Goal: Information Seeking & Learning: Learn about a topic

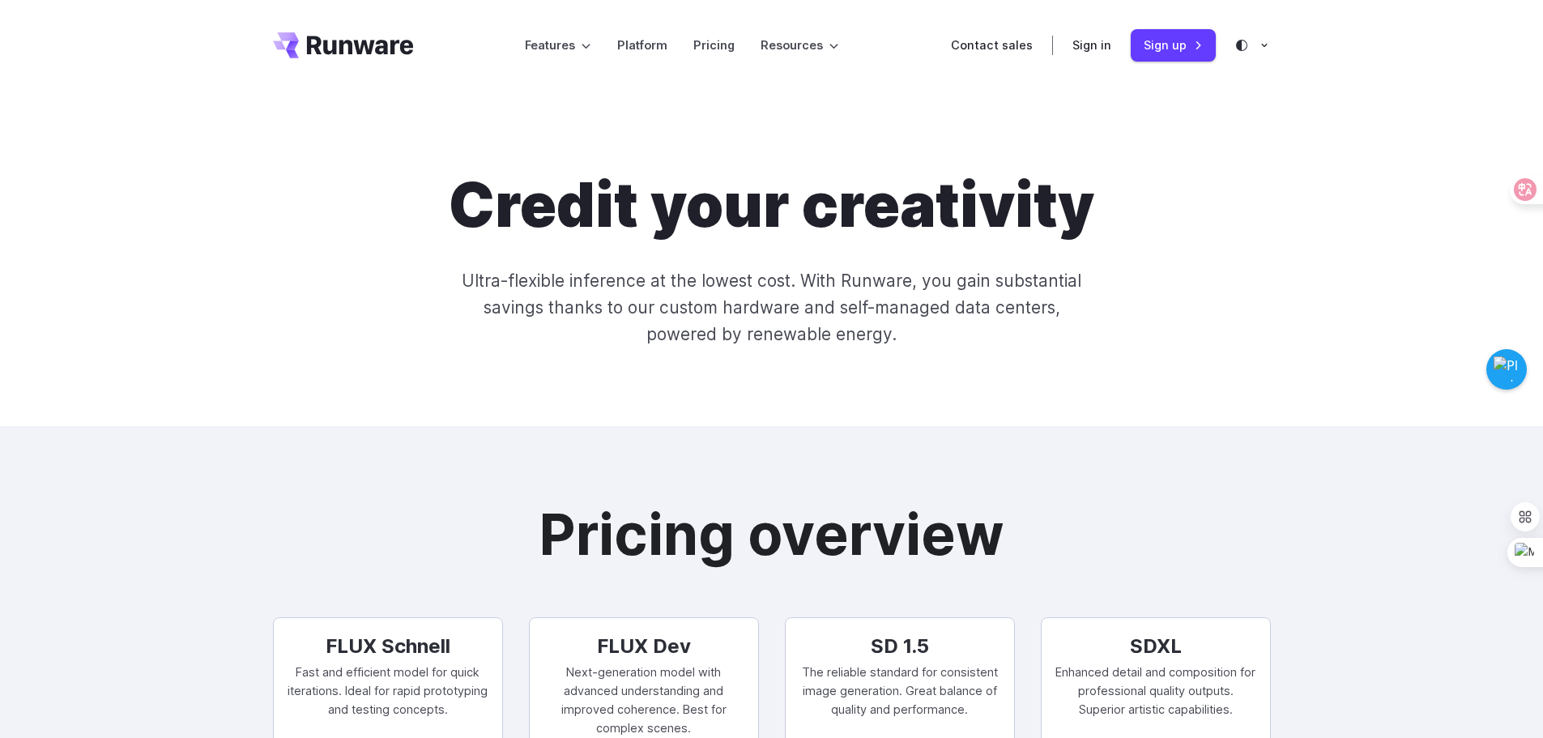
click at [1263, 45] on icon at bounding box center [1264, 45] width 6 height 3
click at [1009, 97] on div "Credit your creativity Ultra-flexible inference at the lowest cost. With Runwar…" at bounding box center [771, 258] width 1543 height 335
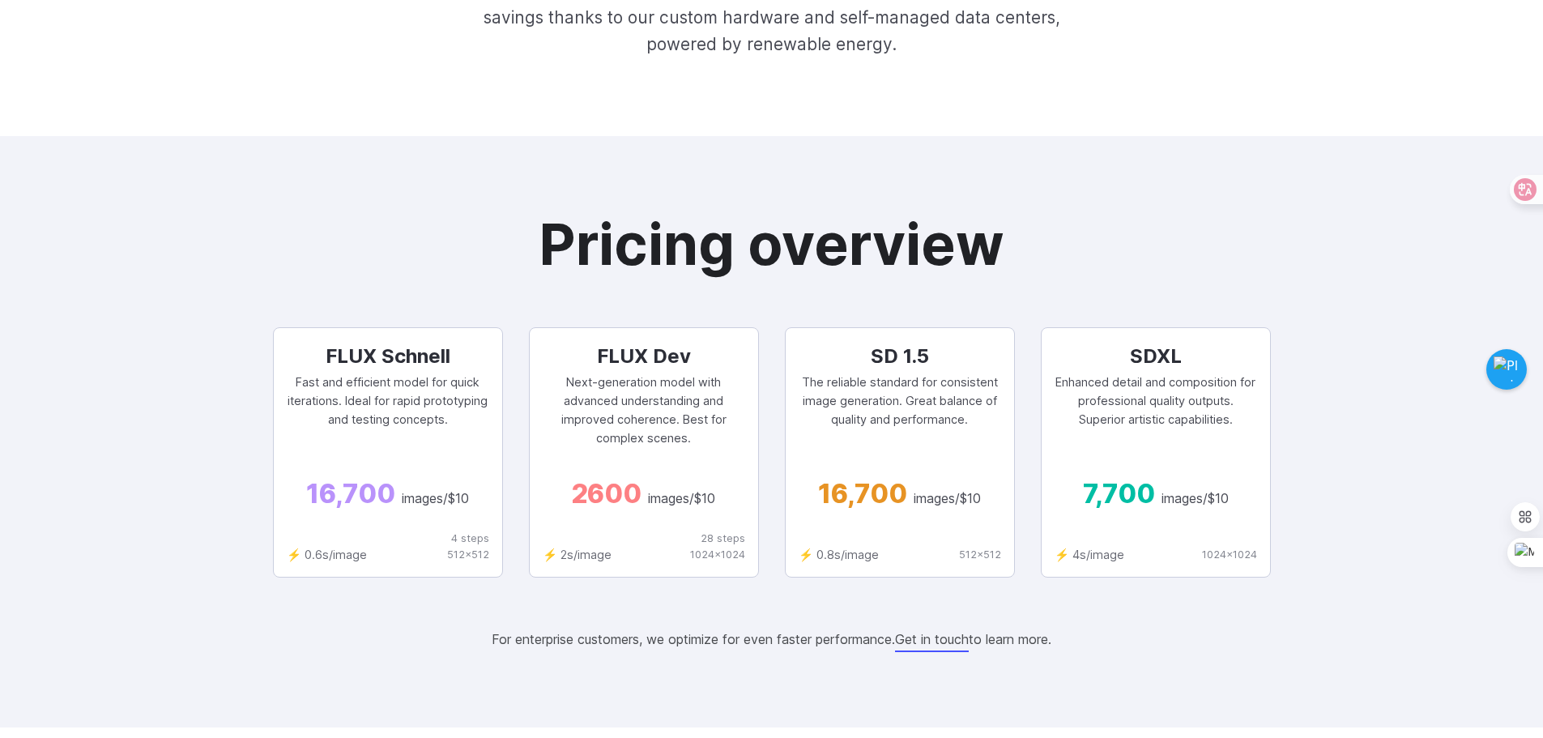
scroll to position [324, 0]
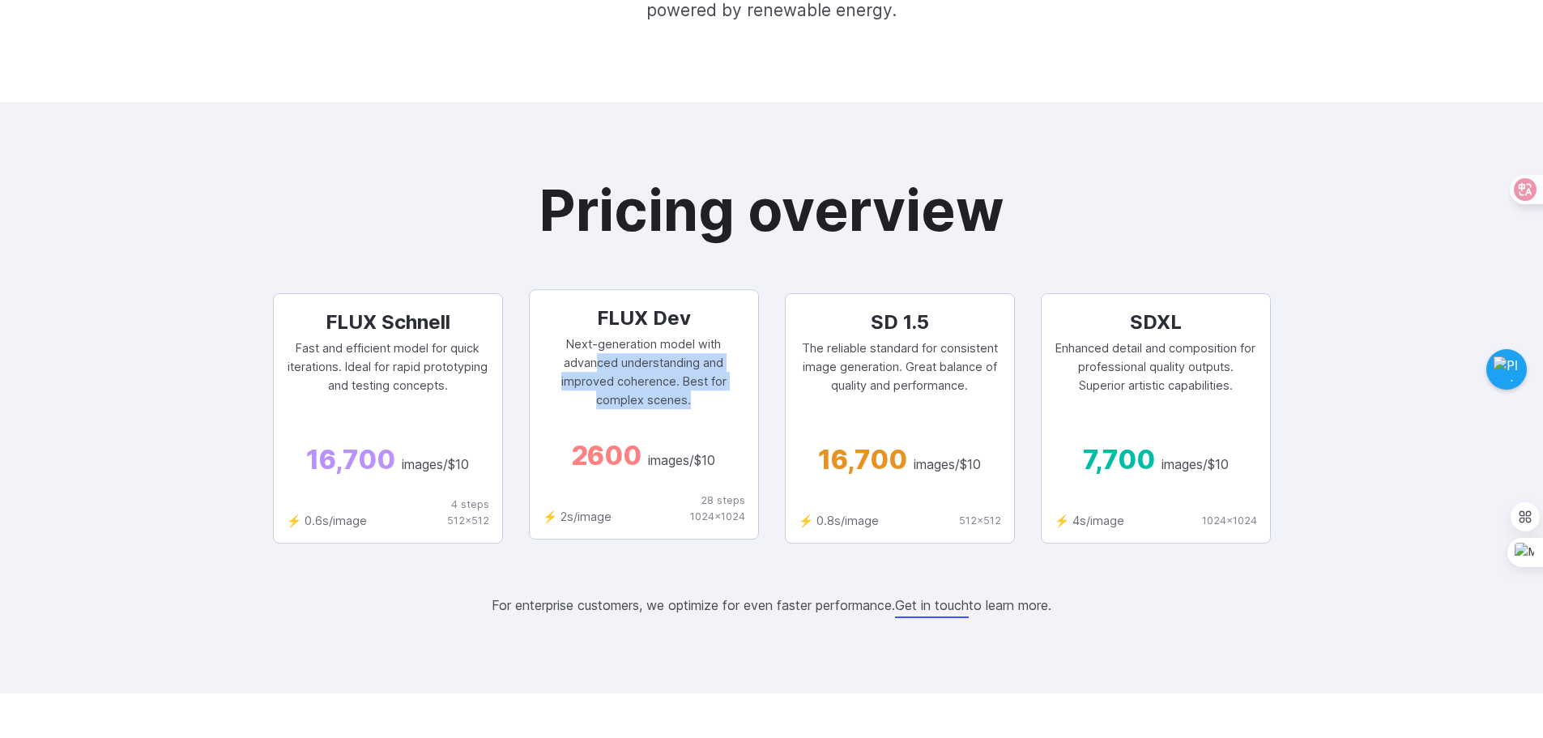
drag, startPoint x: 601, startPoint y: 357, endPoint x: 692, endPoint y: 422, distance: 111.5
click at [692, 422] on div "FLUX Dev Next-generation model with advanced understanding and improved coheren…" at bounding box center [644, 414] width 230 height 250
click at [650, 421] on div "FLUX Dev Next-generation model with advanced understanding and improved coheren…" at bounding box center [644, 414] width 230 height 250
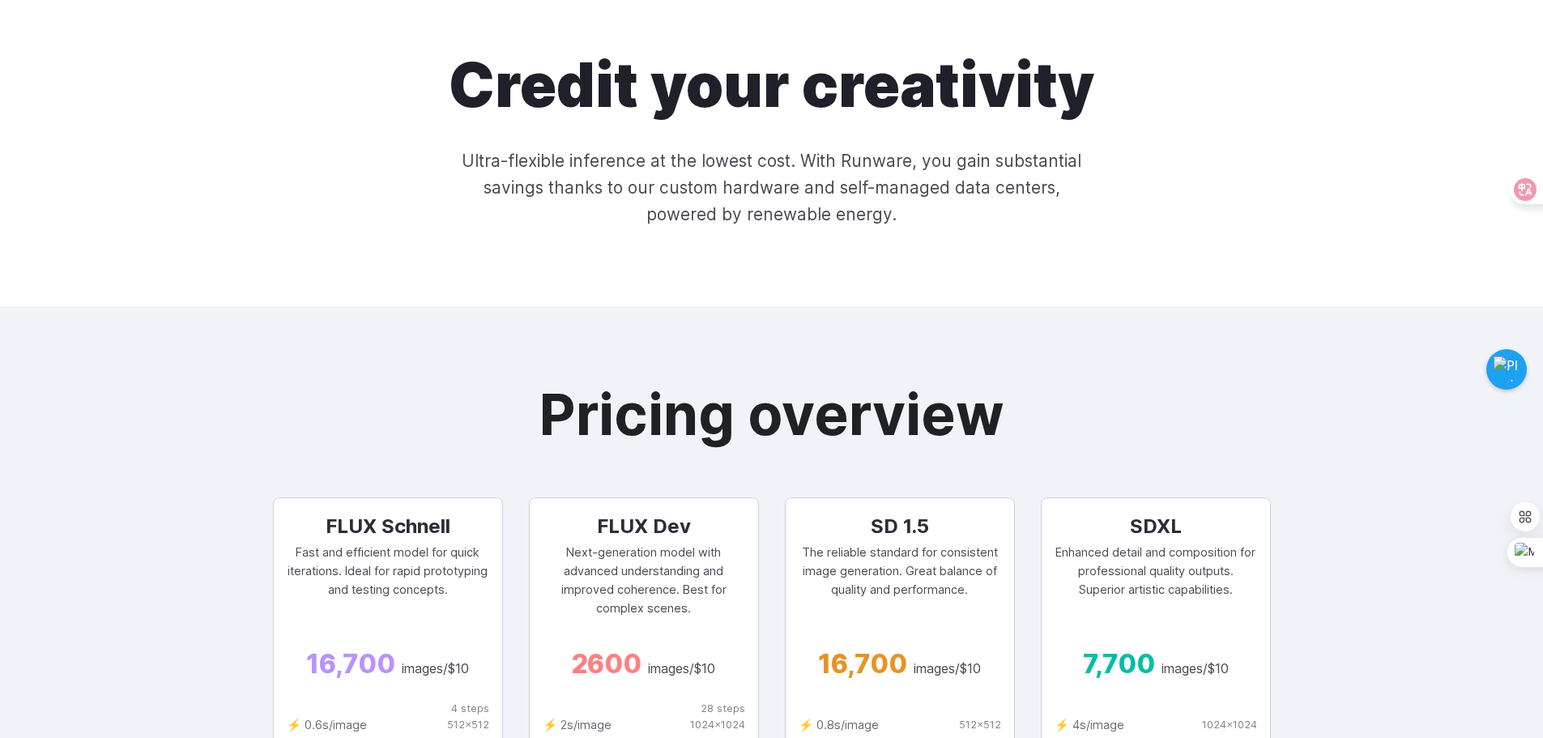
scroll to position [0, 0]
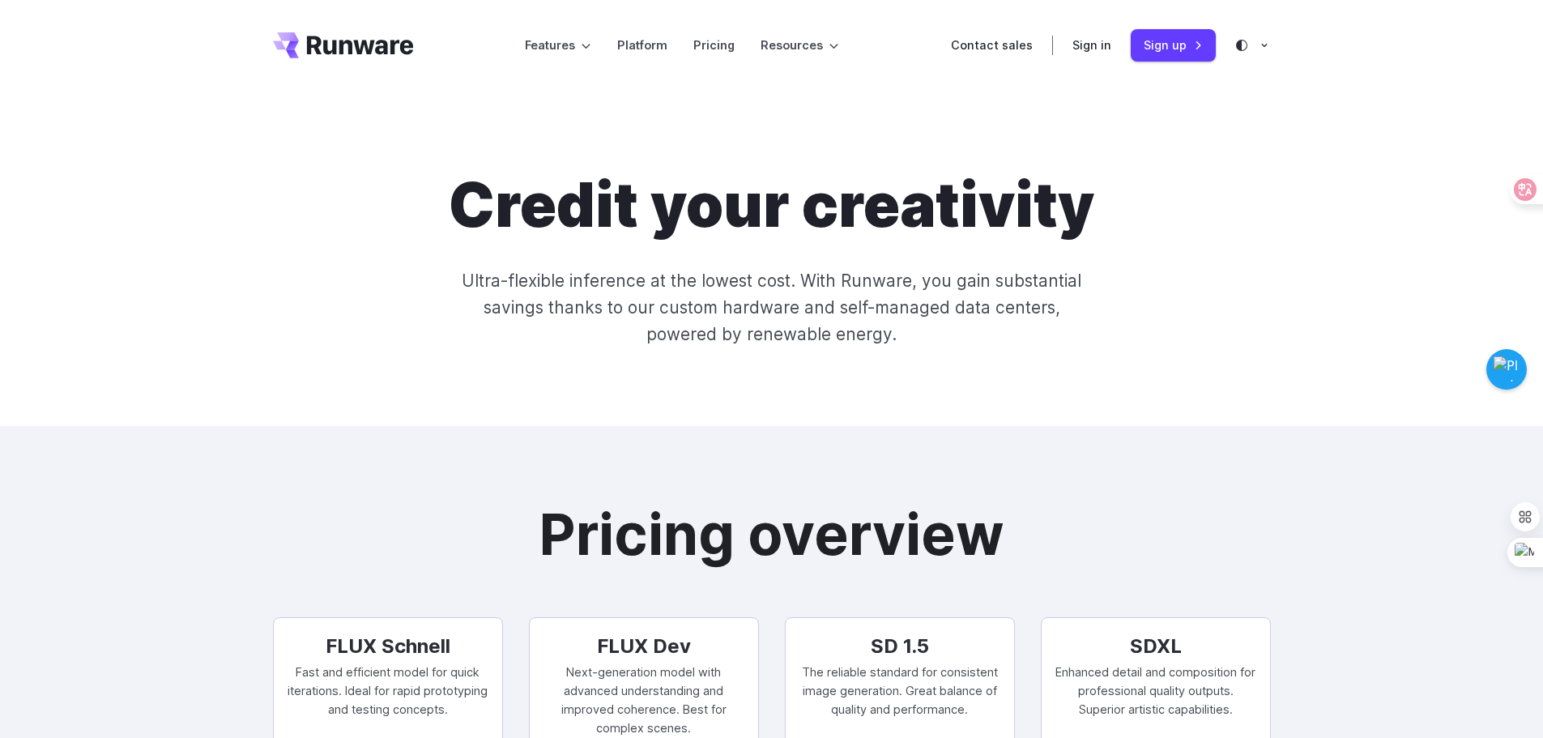
click at [384, 44] on icon "Go to /" at bounding box center [360, 45] width 107 height 19
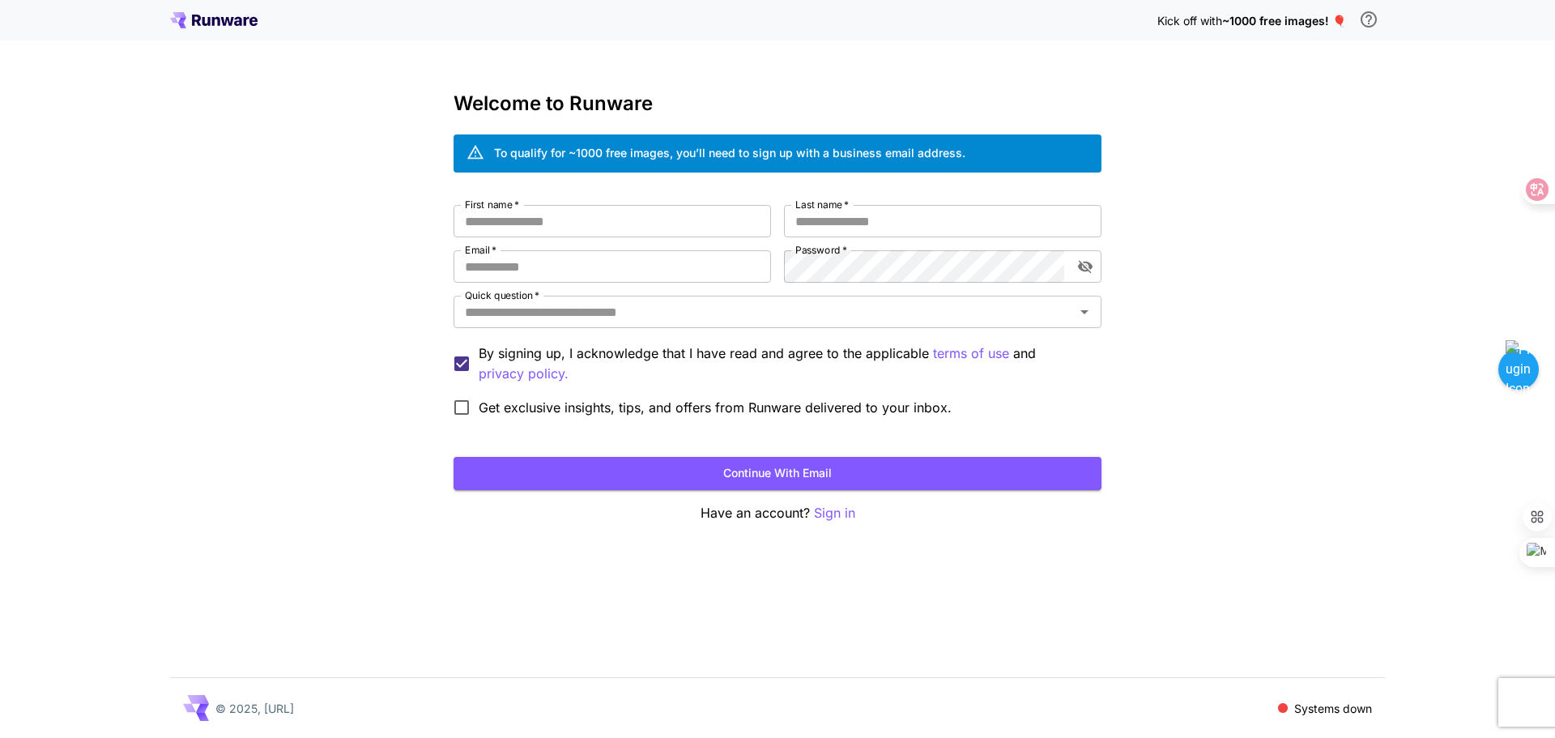
click at [218, 19] on icon at bounding box center [216, 21] width 8 height 9
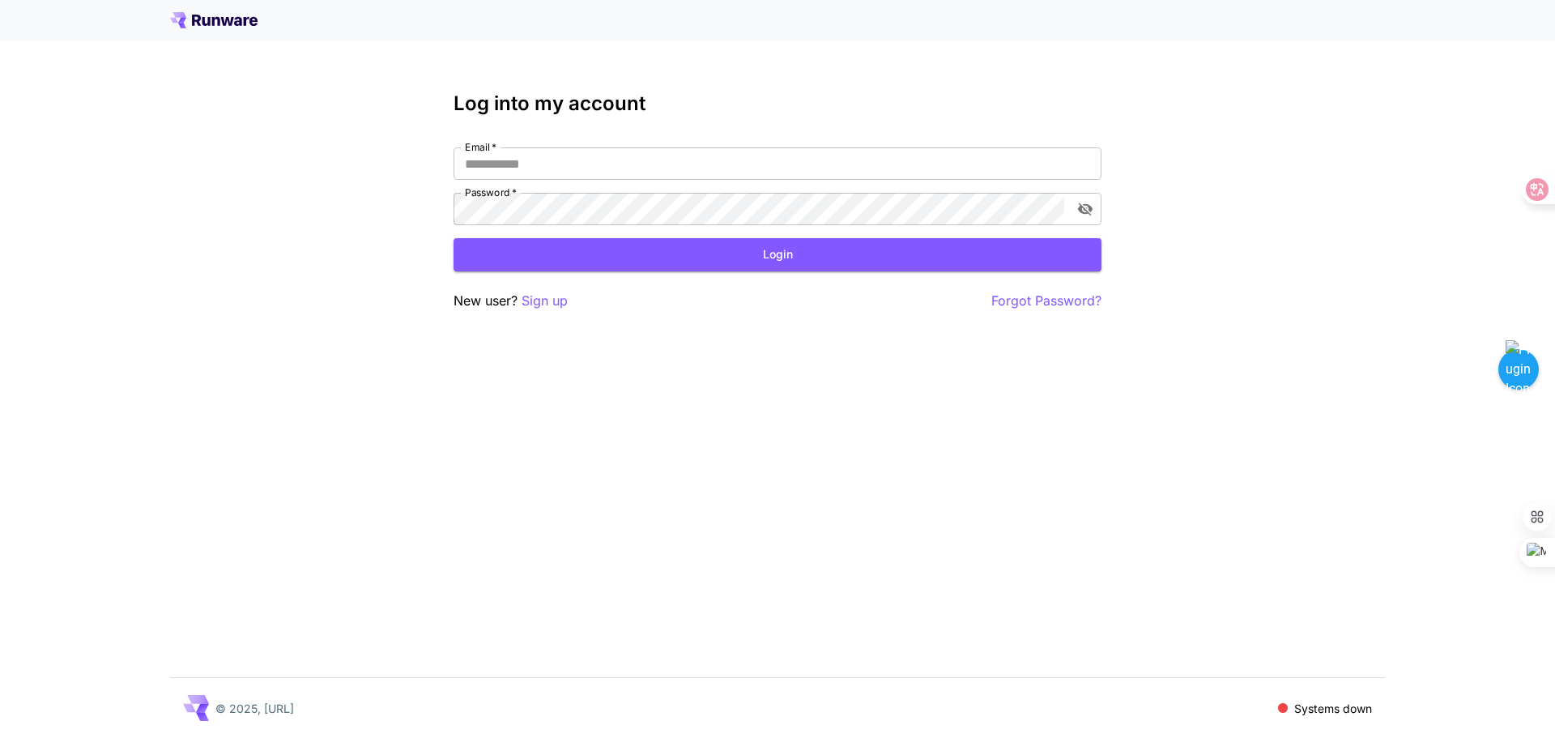
click at [241, 23] on icon at bounding box center [238, 21] width 8 height 9
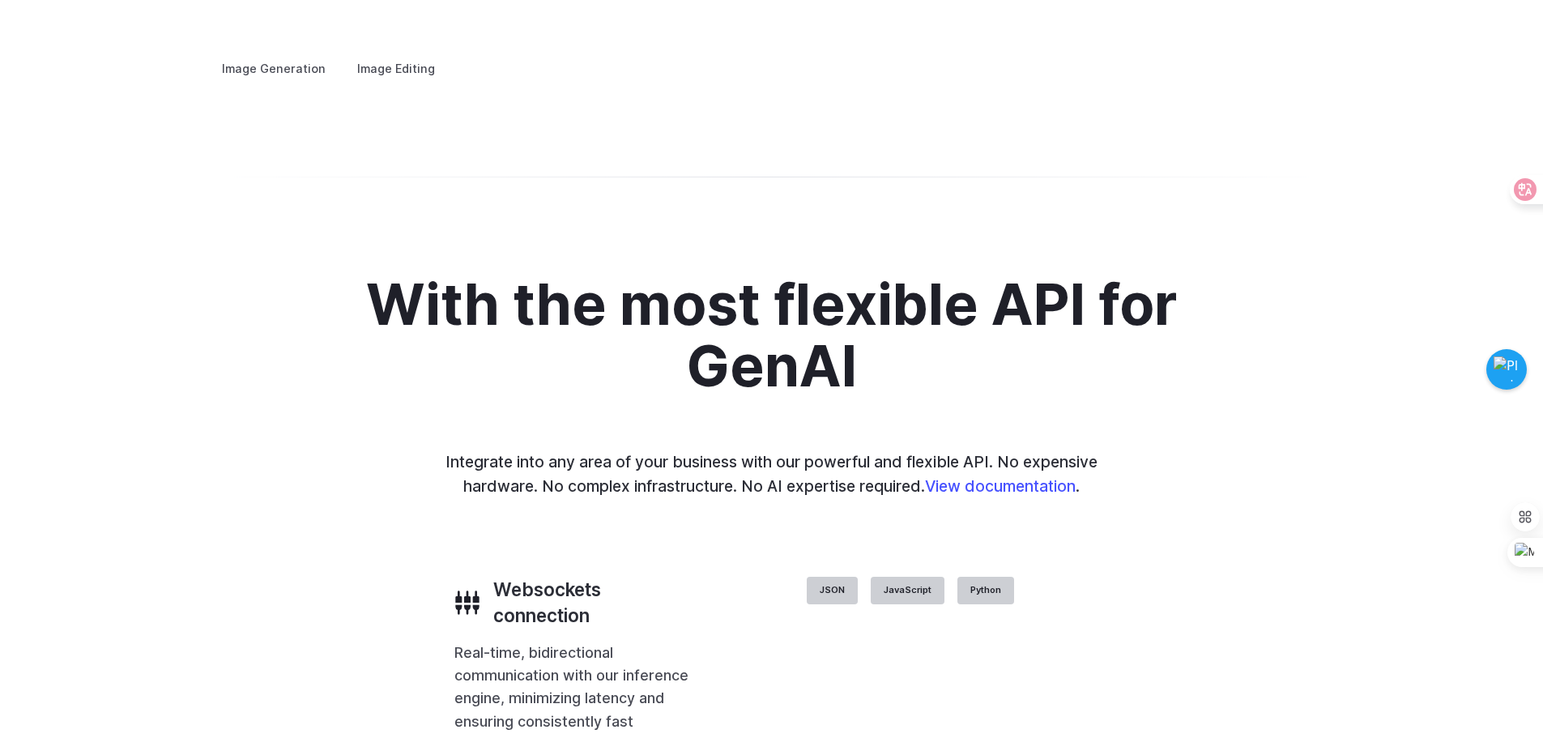
scroll to position [3159, 0]
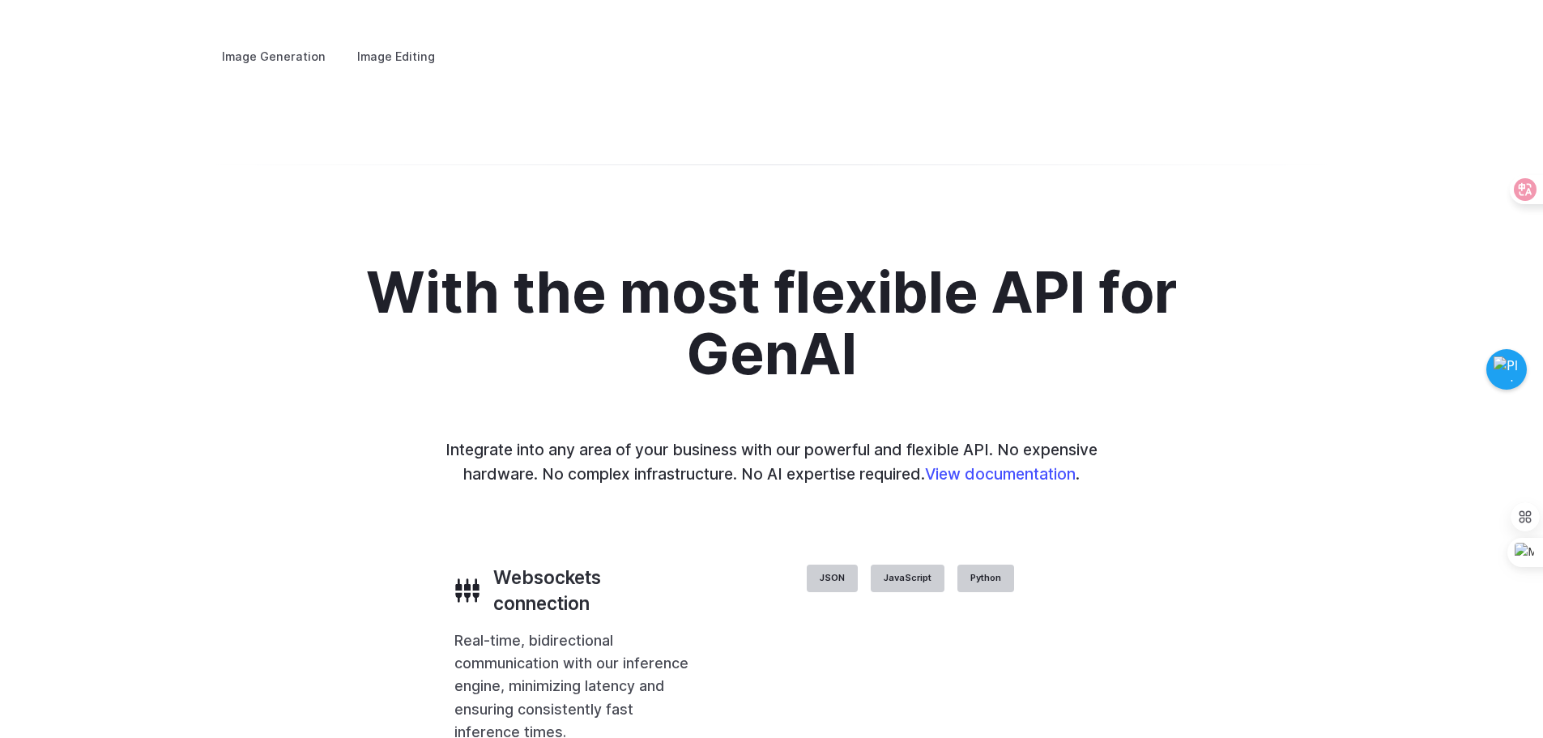
click at [376, 42] on label "Image Editing" at bounding box center [395, 56] width 105 height 28
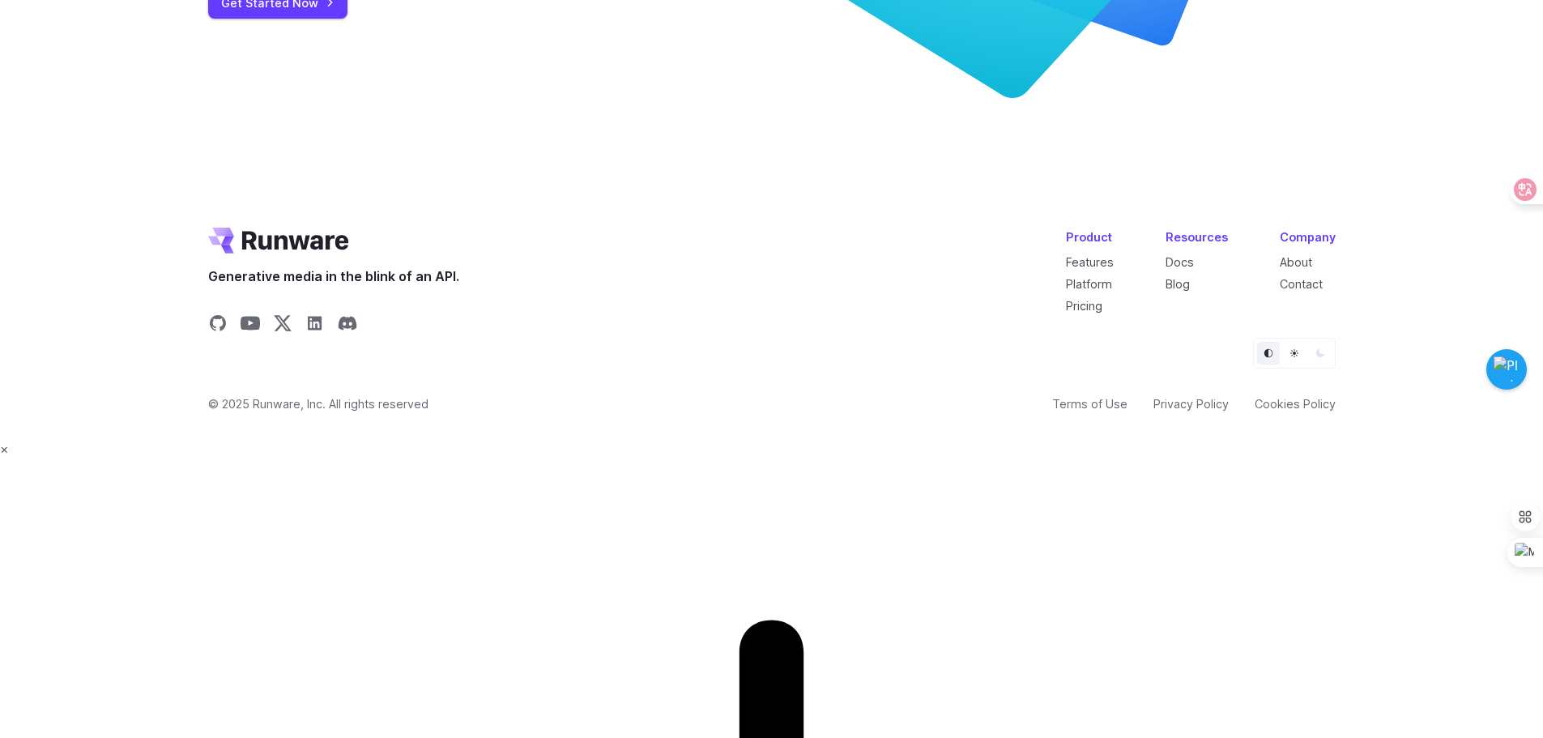
scroll to position [6088, 0]
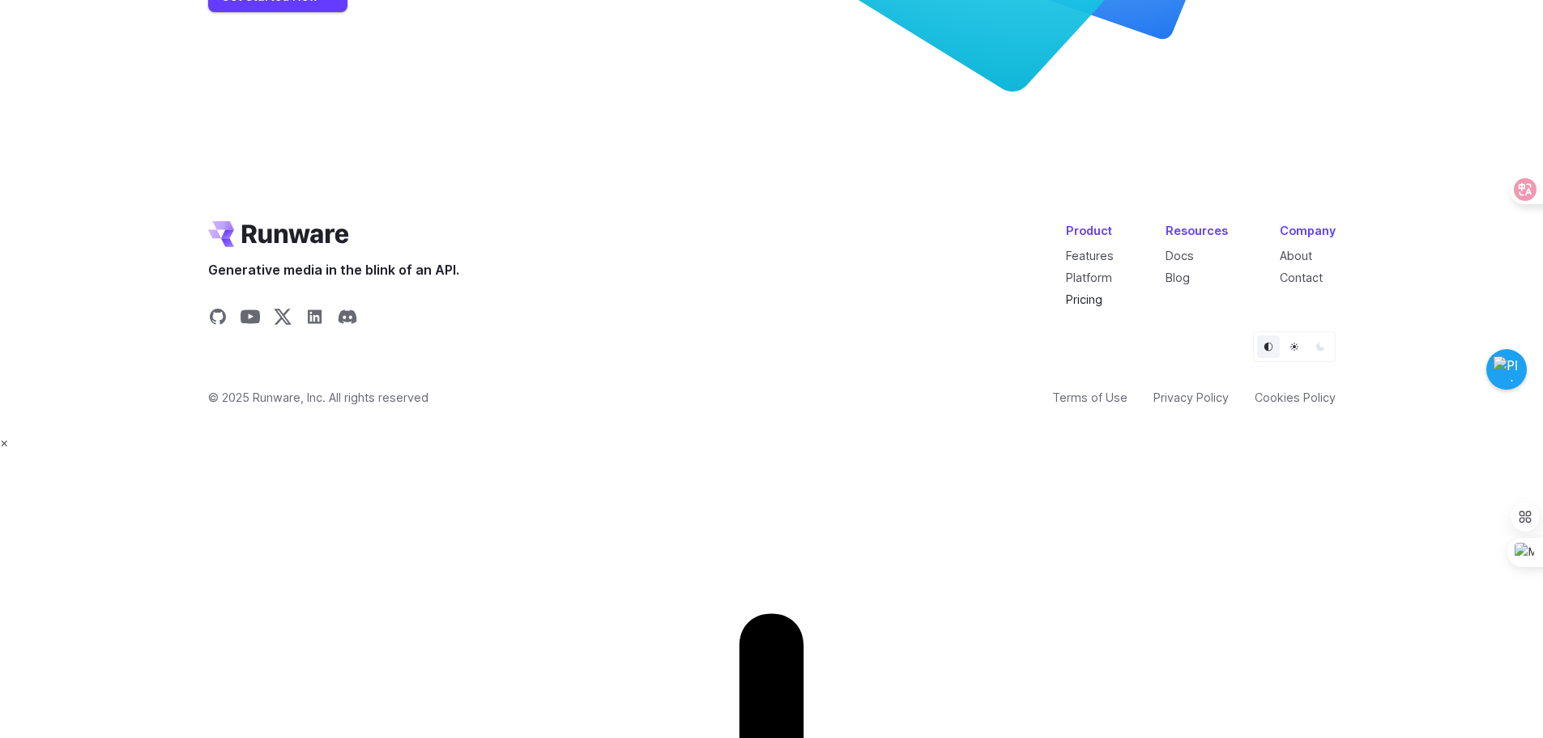
click at [1080, 306] on link "Pricing" at bounding box center [1084, 299] width 36 height 14
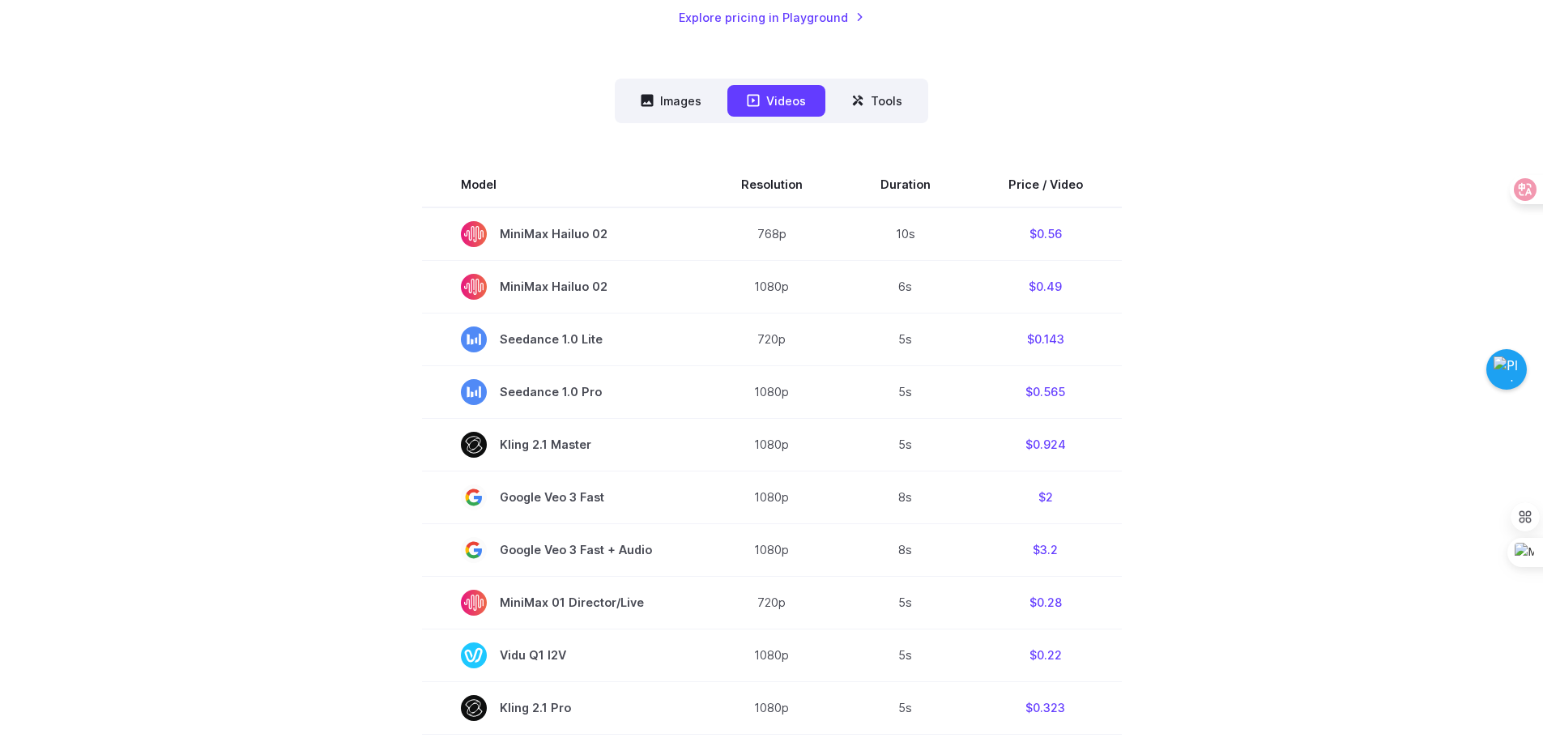
scroll to position [243, 0]
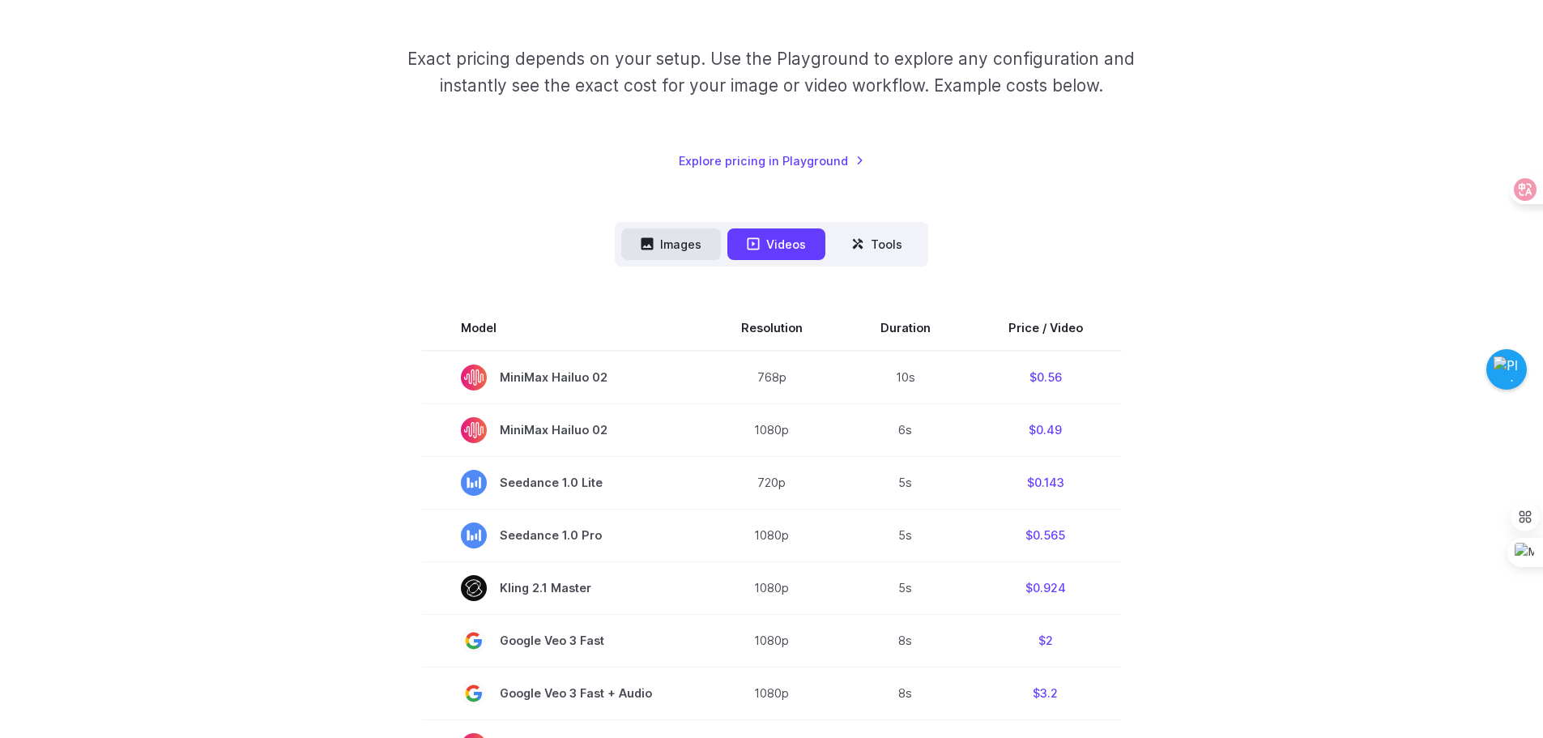
click at [675, 250] on button "Images" at bounding box center [671, 244] width 100 height 32
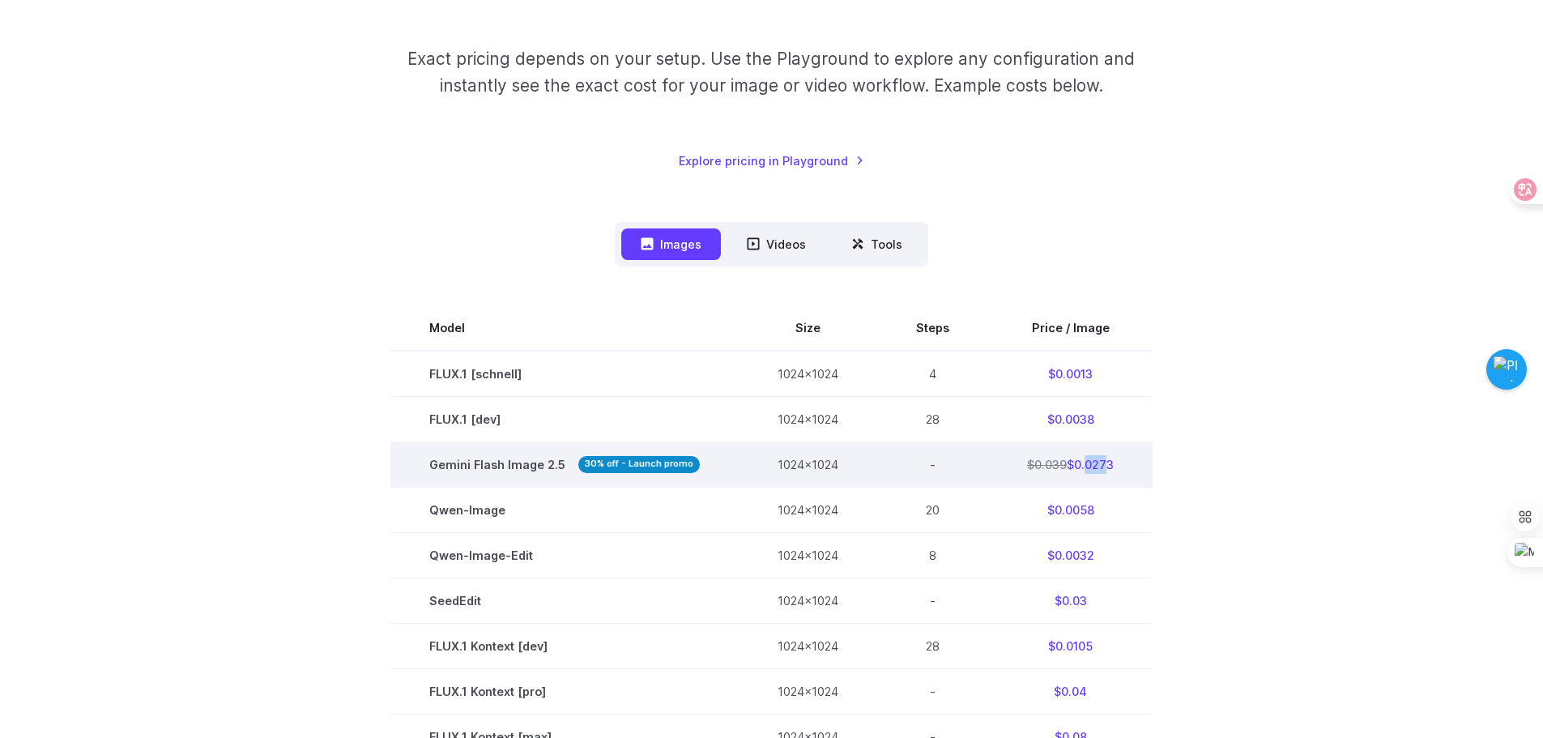
drag, startPoint x: 1097, startPoint y: 465, endPoint x: 1078, endPoint y: 458, distance: 20.5
click at [1078, 458] on td "$0.039 $0.0273" at bounding box center [1070, 463] width 164 height 45
drag, startPoint x: 1076, startPoint y: 462, endPoint x: 1113, endPoint y: 462, distance: 36.4
click at [1113, 462] on td "$0.039 $0.0273" at bounding box center [1070, 463] width 164 height 45
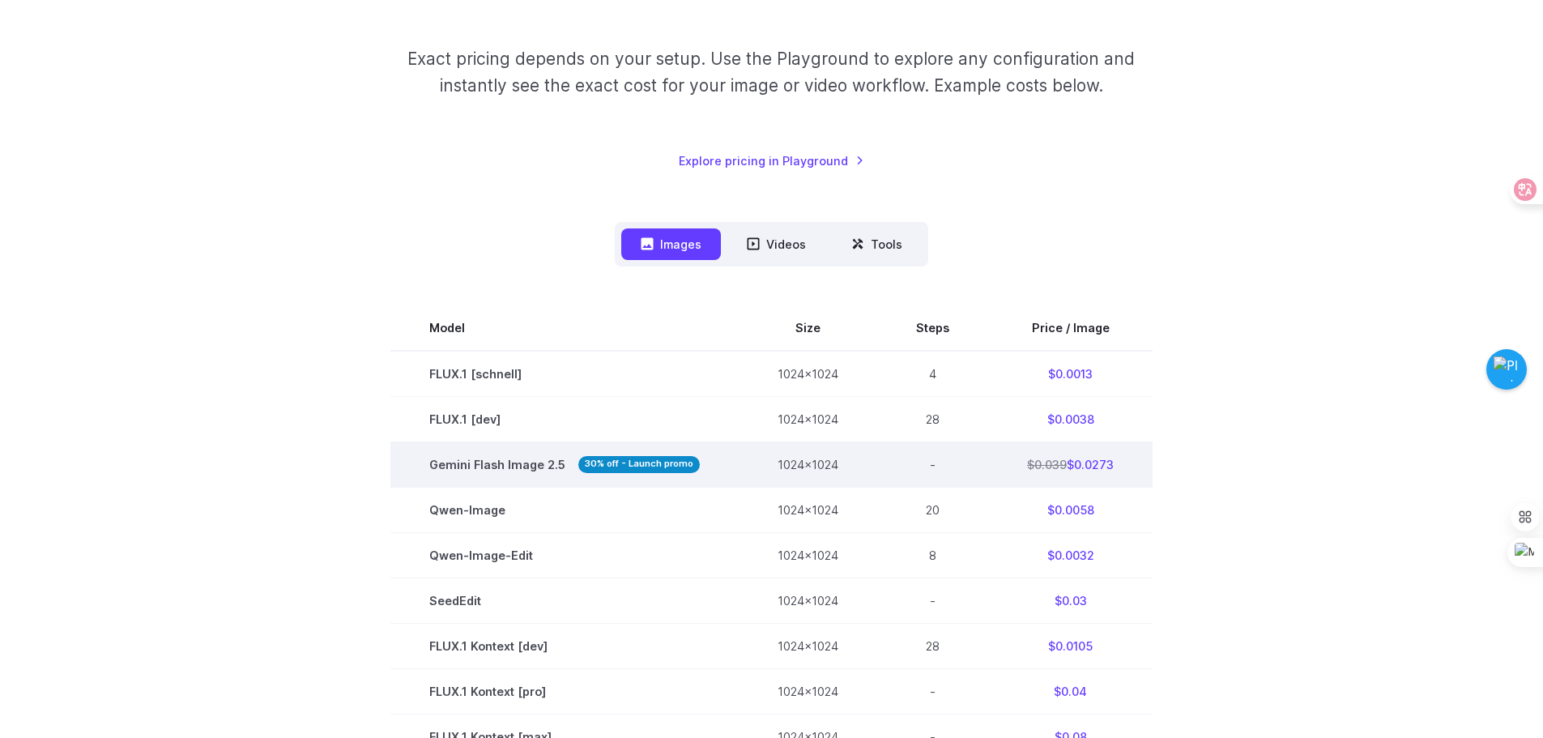
click at [1105, 463] on td "$0.039 $0.0273" at bounding box center [1070, 463] width 164 height 45
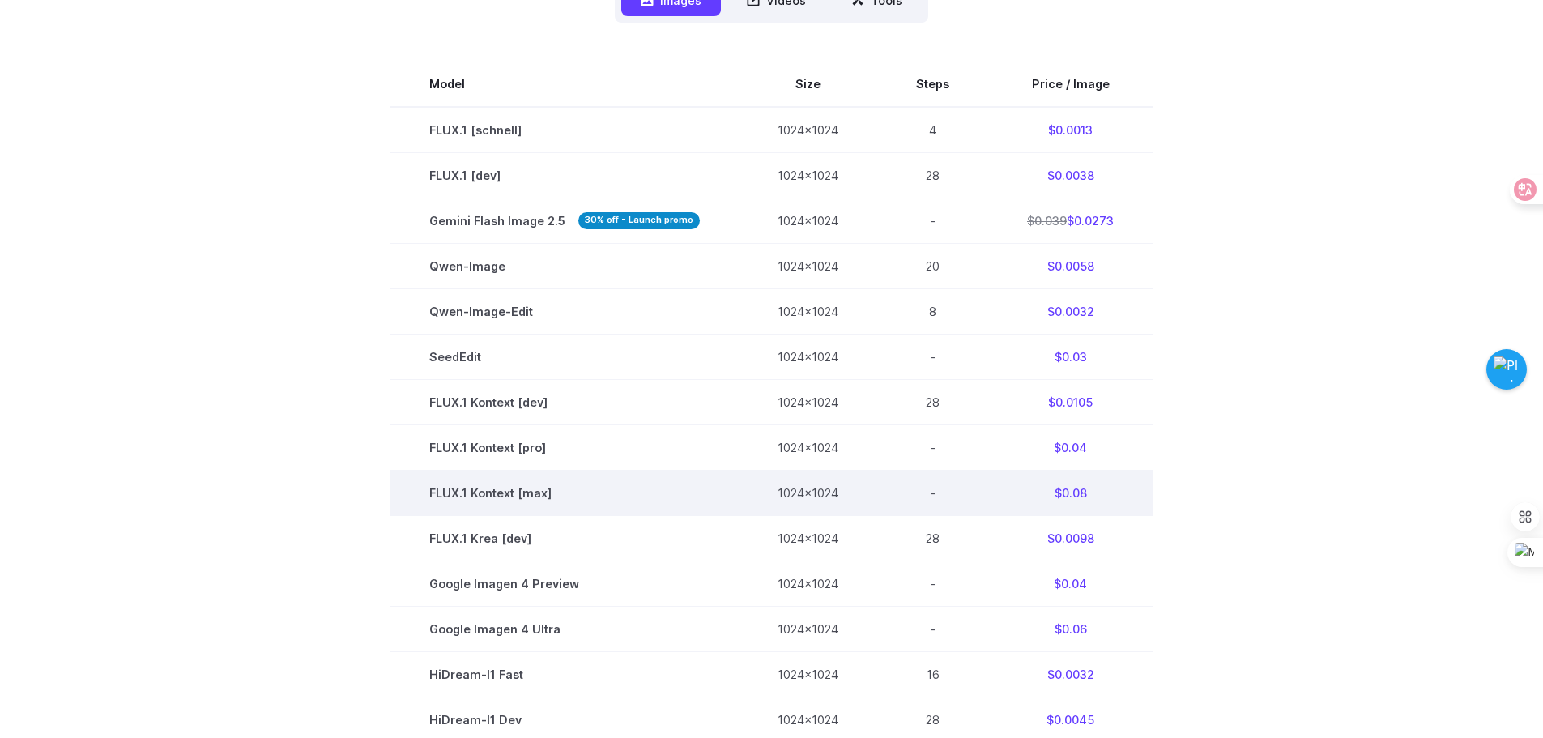
scroll to position [486, 0]
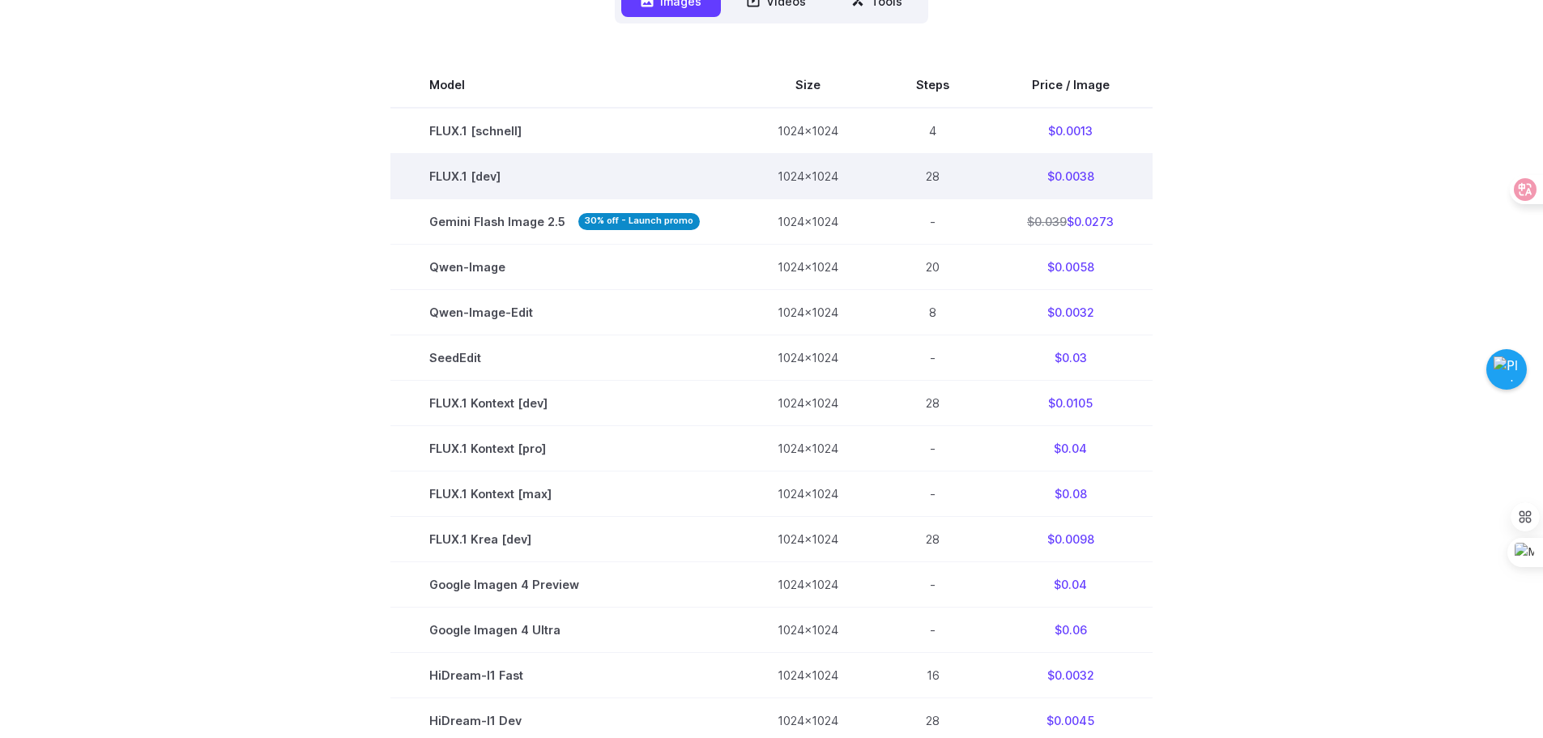
click at [1074, 177] on td "$0.0038" at bounding box center [1070, 175] width 164 height 45
click at [1075, 177] on td "$0.0038" at bounding box center [1070, 175] width 164 height 45
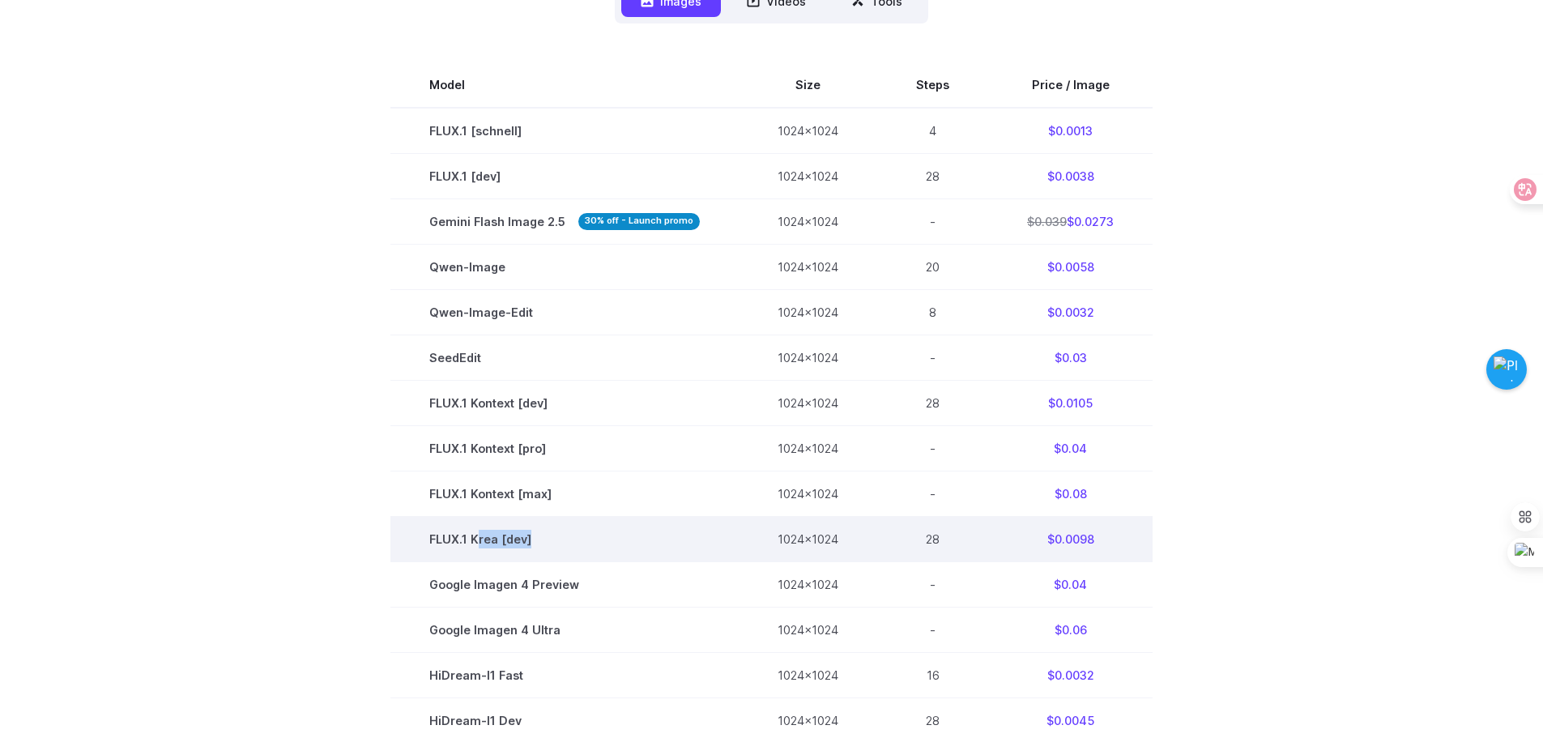
drag, startPoint x: 479, startPoint y: 539, endPoint x: 703, endPoint y: 539, distance: 223.5
click at [611, 539] on td "FLUX.1 Krea [dev]" at bounding box center [564, 539] width 348 height 45
click at [779, 539] on td "1024x1024" at bounding box center [808, 539] width 138 height 45
click at [805, 539] on td "1024x1024" at bounding box center [808, 539] width 138 height 45
click at [533, 533] on td "FLUX.1 Krea [dev]" at bounding box center [564, 539] width 348 height 45
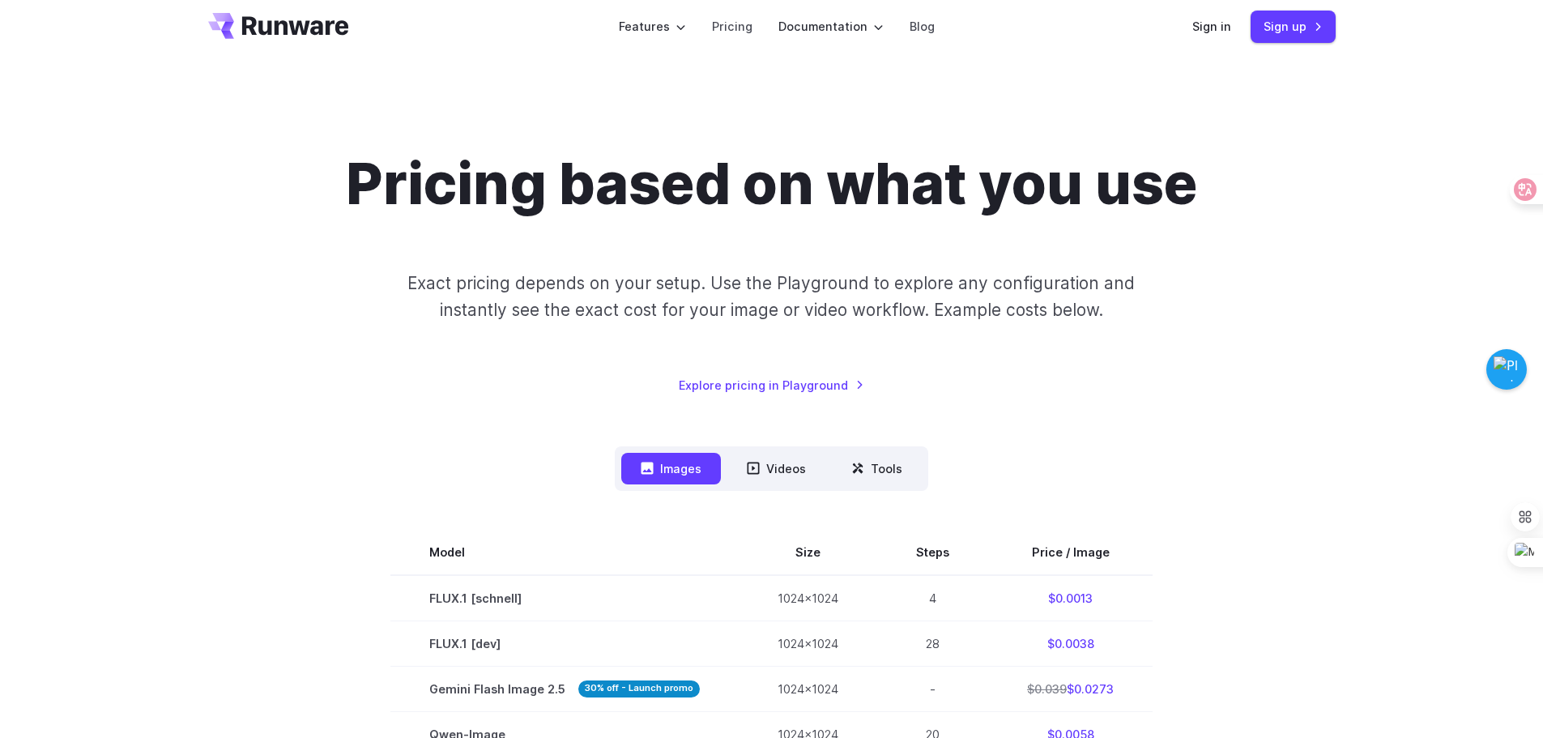
scroll to position [0, 0]
